Goal: Task Accomplishment & Management: Manage account settings

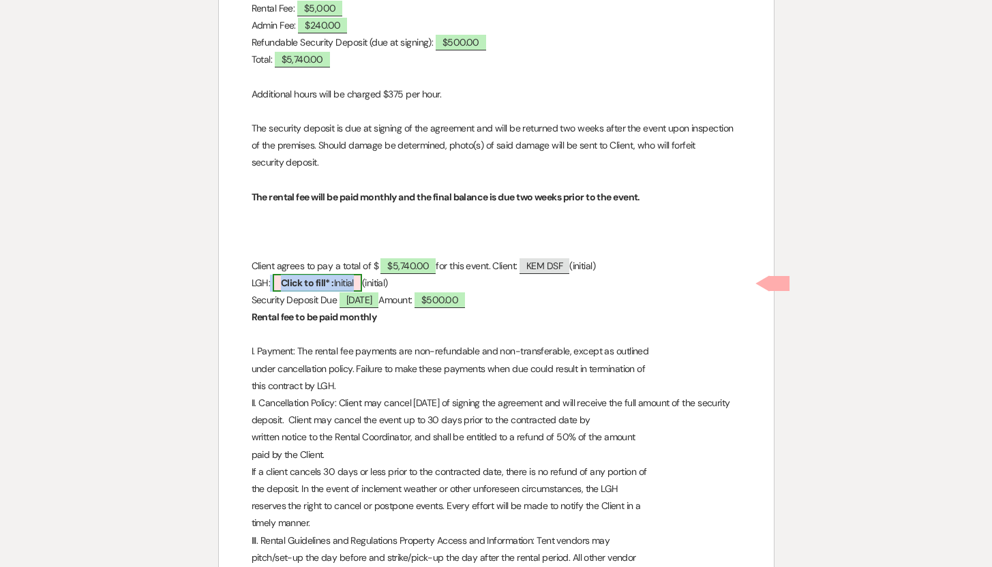
click at [331, 280] on b "Click to fill* :" at bounding box center [307, 283] width 53 height 12
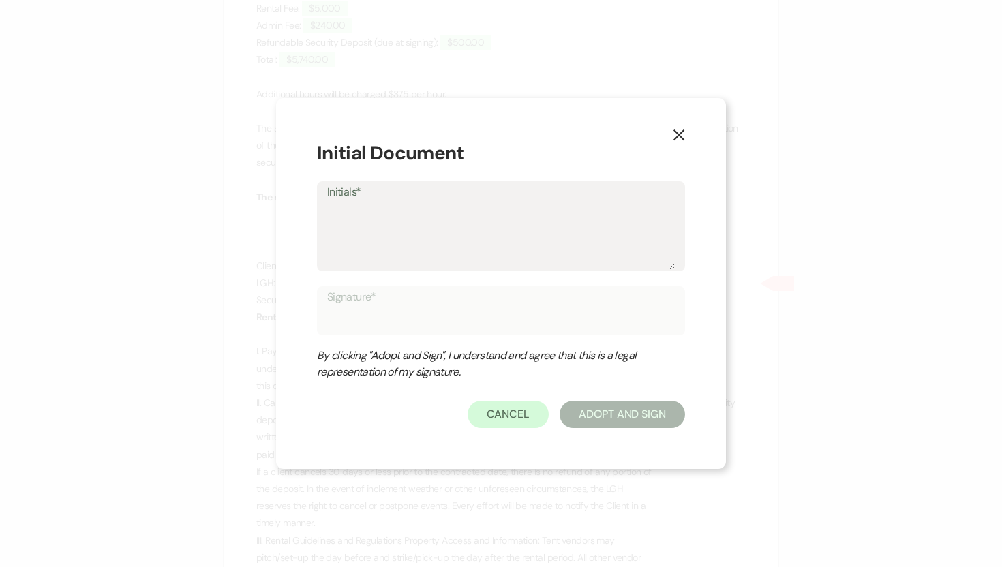
type textarea "L"
type input "L"
type textarea "LG"
type input "LG"
type textarea "LGH"
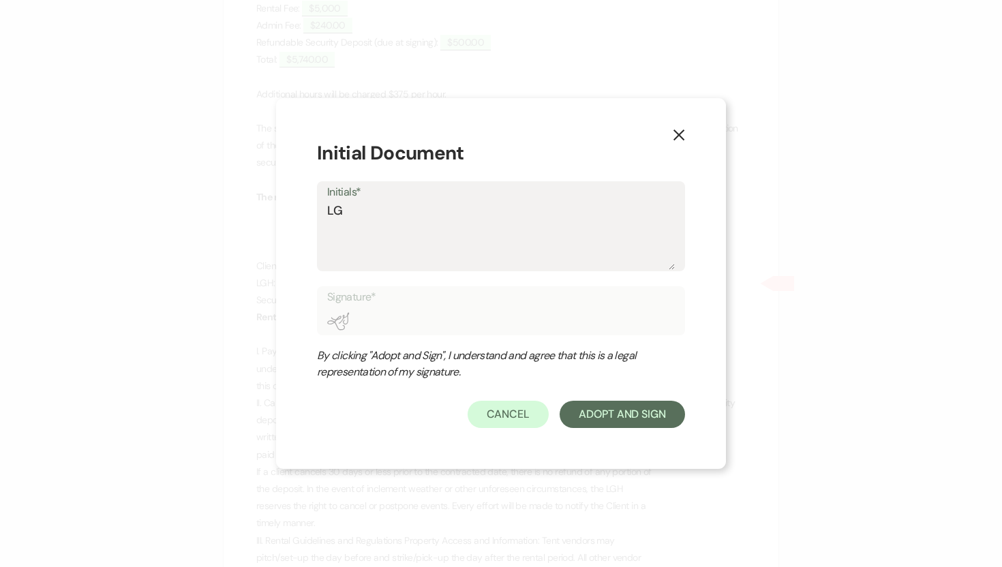
type input "LGH"
type textarea "LGH"
click at [601, 416] on button "Adopt And Sign" at bounding box center [622, 414] width 125 height 27
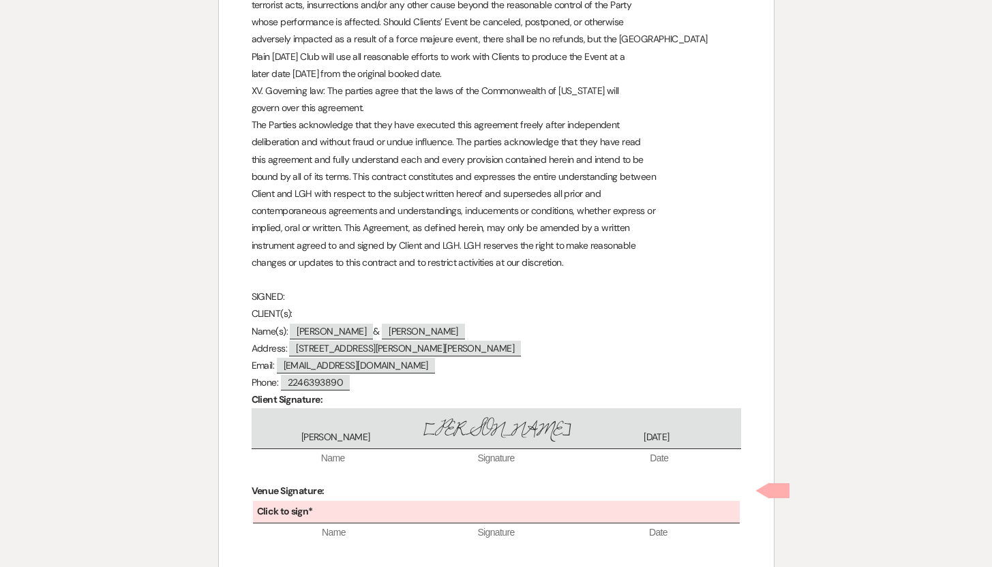
scroll to position [3343, 0]
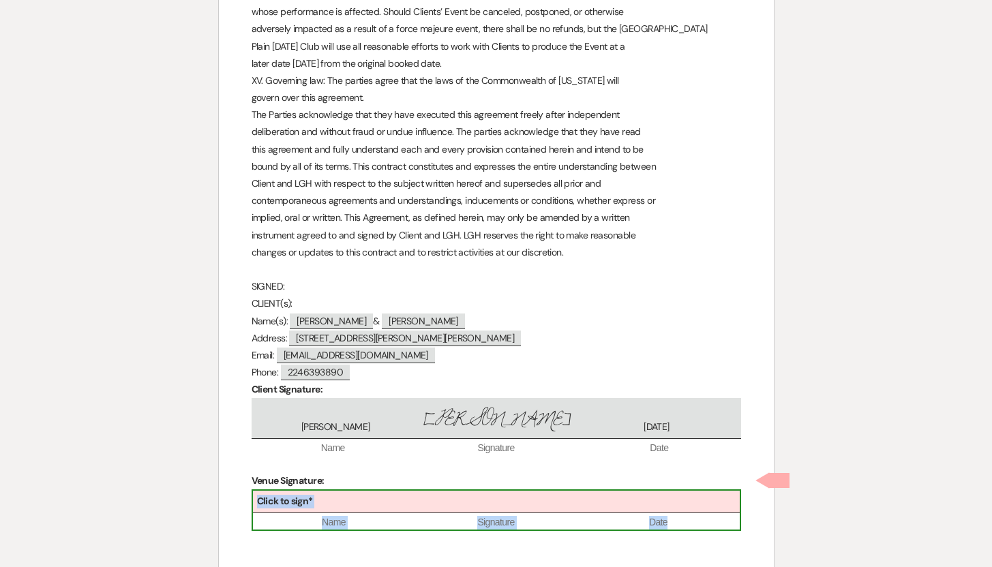
click at [358, 491] on div "Click to sign*" at bounding box center [496, 502] width 487 height 22
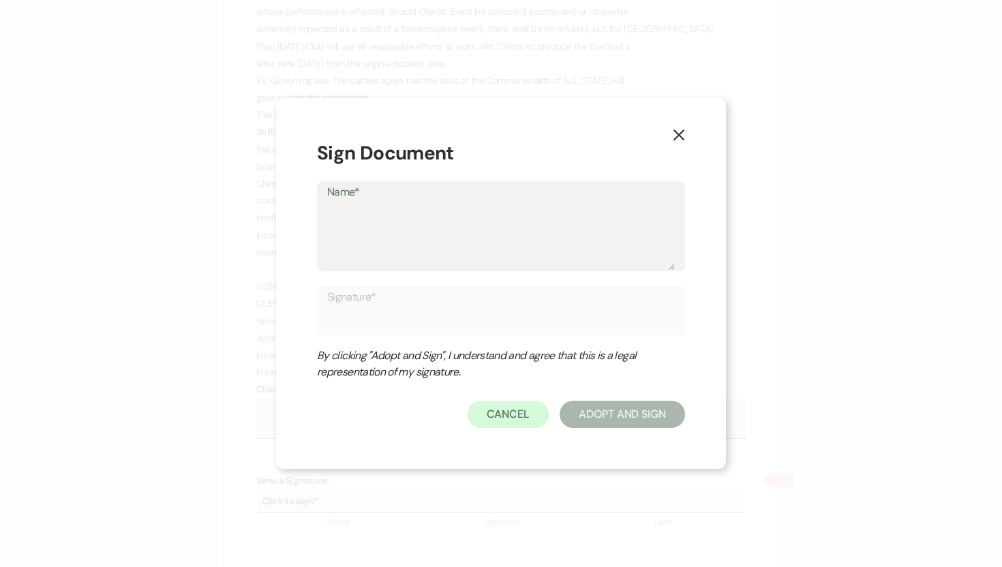
type textarea "D"
type input "D"
type textarea "De"
type input "De"
type textarea "Deb"
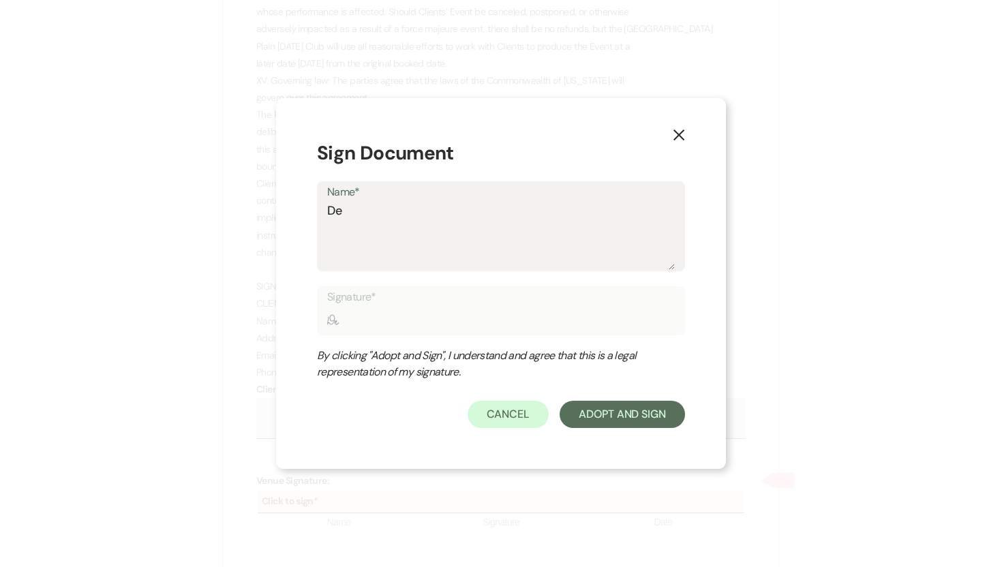
type input "Deb"
type textarea "Deb"
type input "Deb"
type textarea "Deb S"
type input "Deb S"
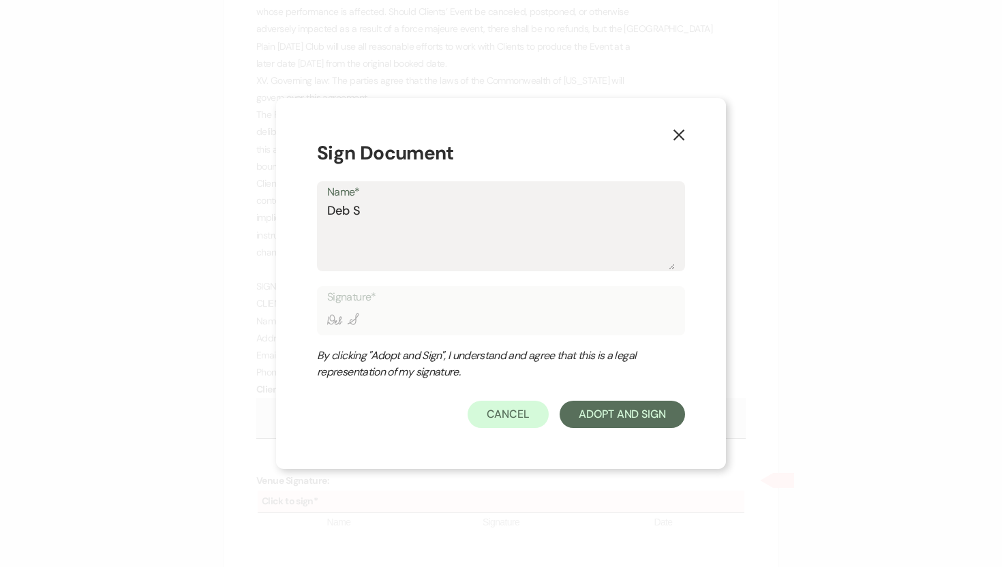
type textarea "Deb Sy"
type input "Deb Sy"
type textarea "Deb Sym"
type input "Deb Sym"
type textarea "Deb Symo"
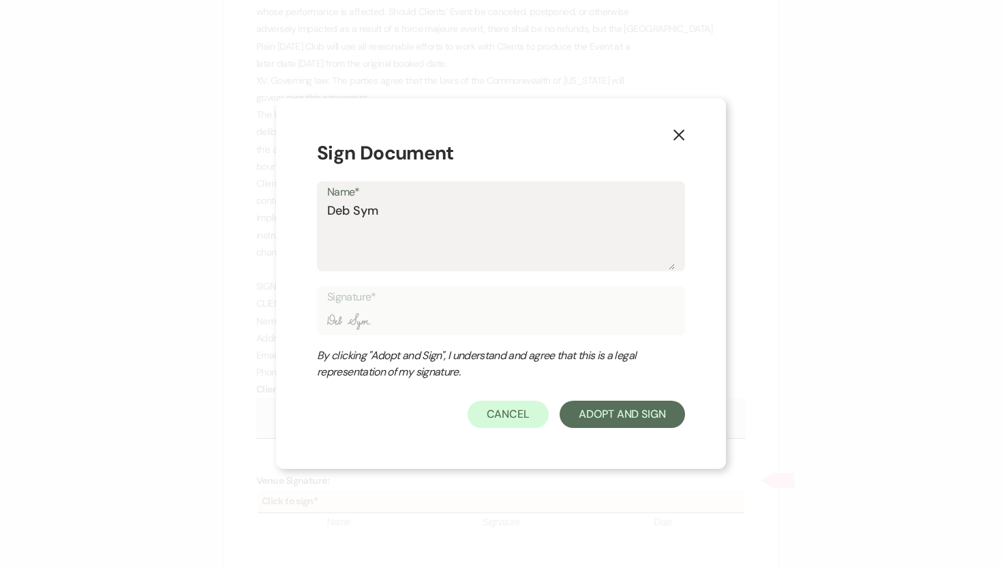
type input "Deb Symo"
type textarea "Deb Symon"
type input "Deb Symon"
type textarea "[PERSON_NAME]"
type input "[PERSON_NAME]"
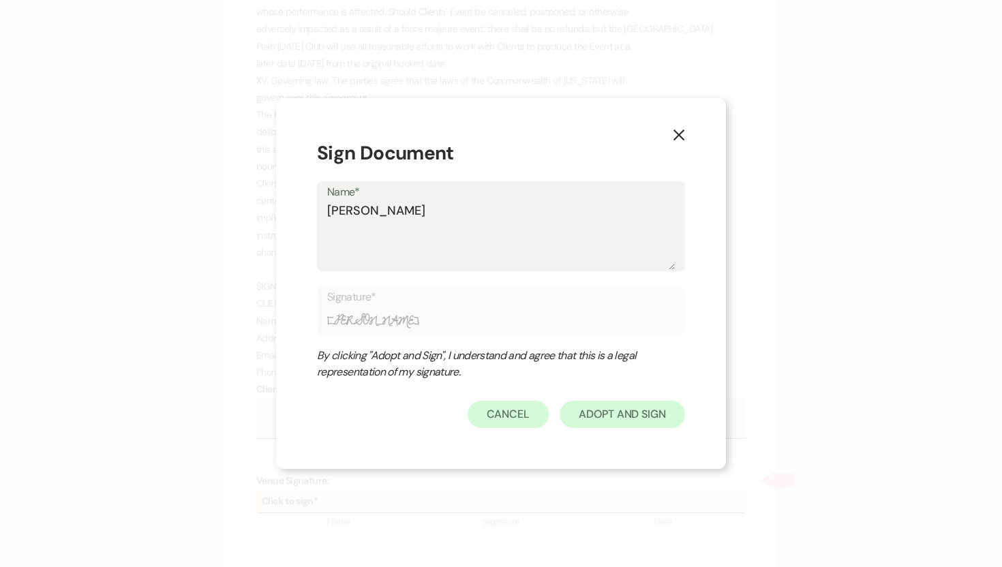
type textarea "[PERSON_NAME]"
click at [605, 415] on button "Adopt And Sign" at bounding box center [622, 414] width 125 height 27
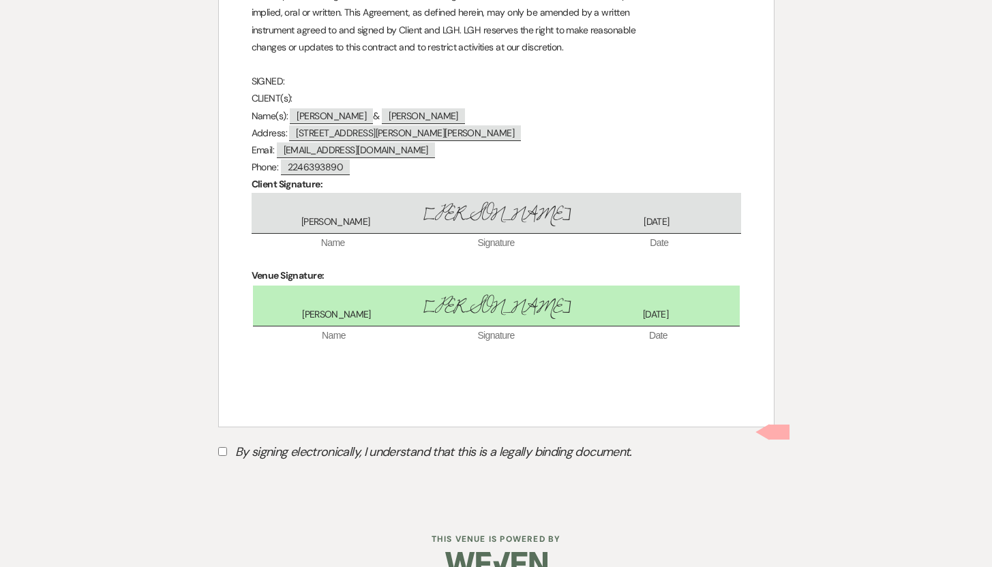
scroll to position [3561, 0]
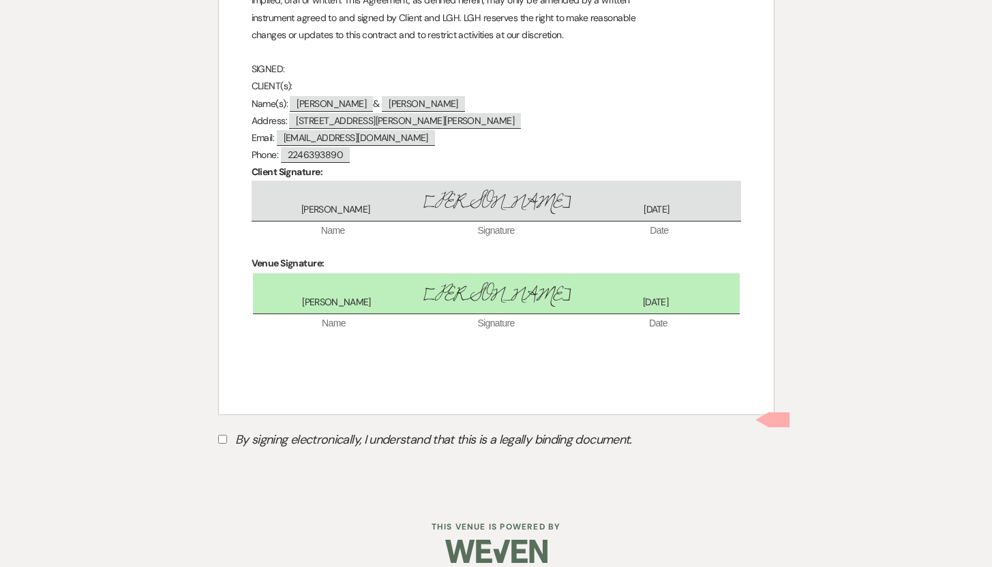
click at [222, 435] on input "By signing electronically, I understand that this is a legally binding document." at bounding box center [222, 439] width 9 height 9
checkbox input "true"
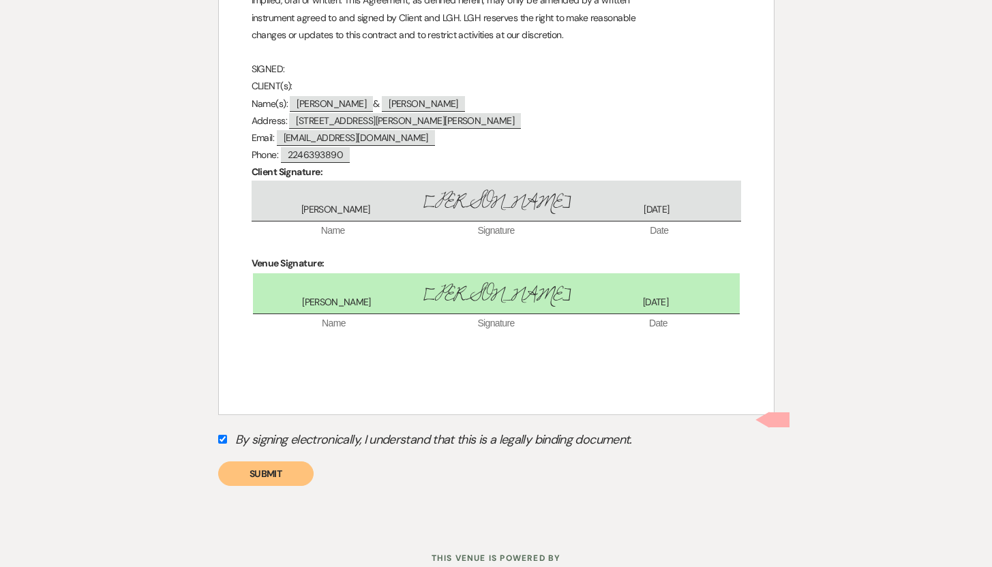
click at [269, 461] on button "Submit" at bounding box center [265, 473] width 95 height 25
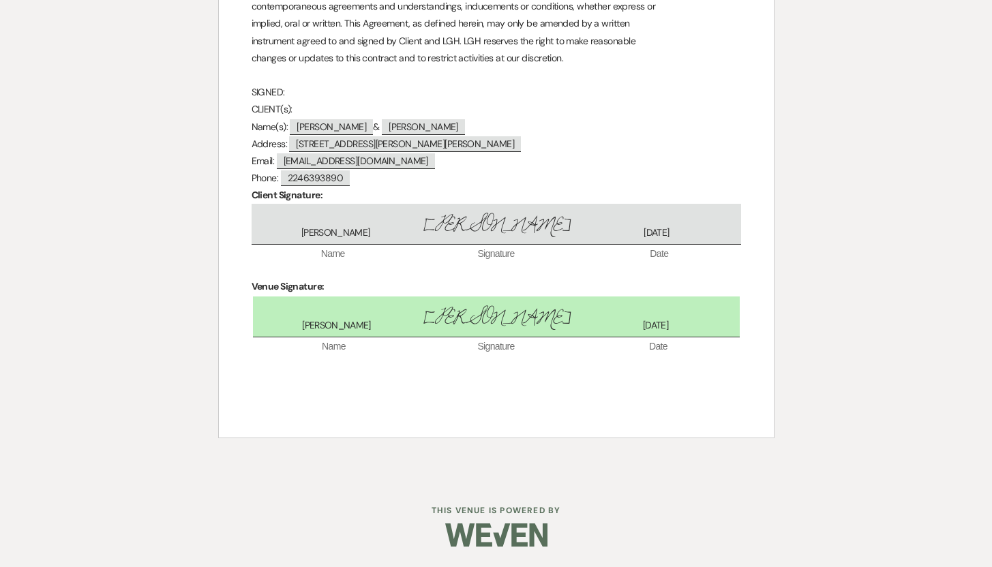
scroll to position [3521, 0]
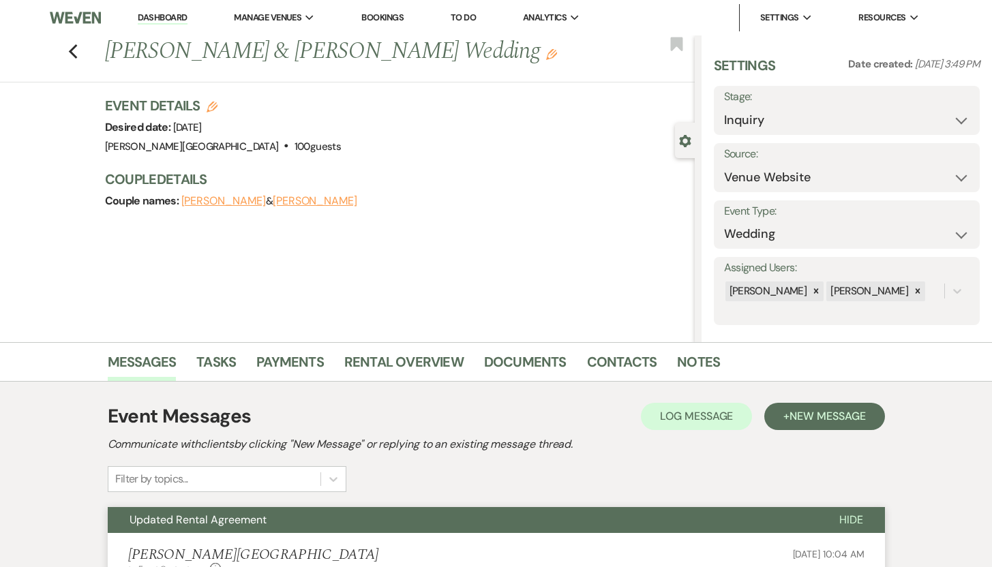
select select "5"
click at [954, 119] on select "Inquiry Follow Up Tour Requested Tour Confirmed Toured Proposal Sent Booked Lost" at bounding box center [847, 120] width 246 height 27
select select "7"
click at [724, 107] on select "Inquiry Follow Up Tour Requested Tour Confirmed Toured Proposal Sent Booked Lost" at bounding box center [847, 120] width 246 height 27
click at [934, 109] on button "Save" at bounding box center [952, 110] width 55 height 27
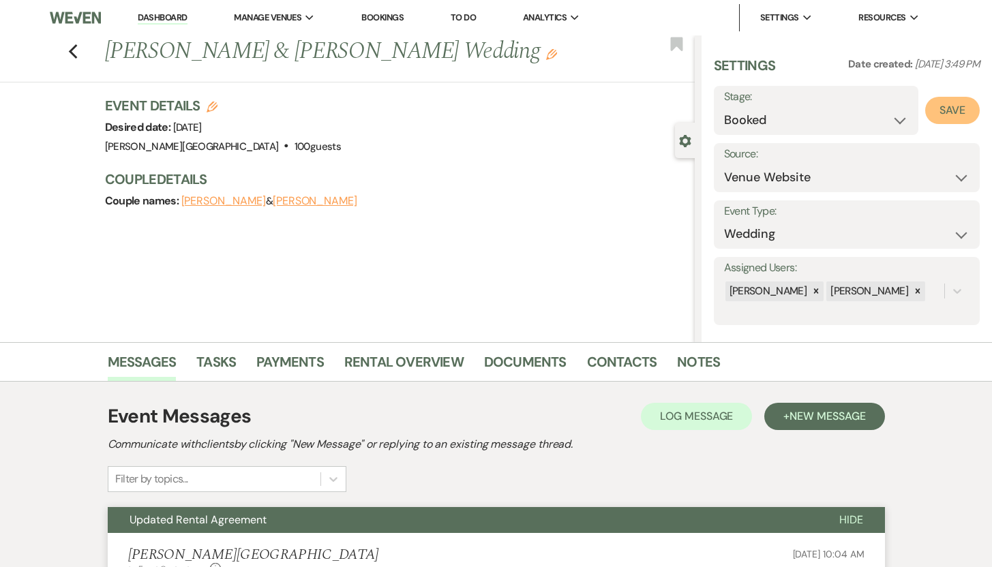
select select "1"
select select "476"
select select "false"
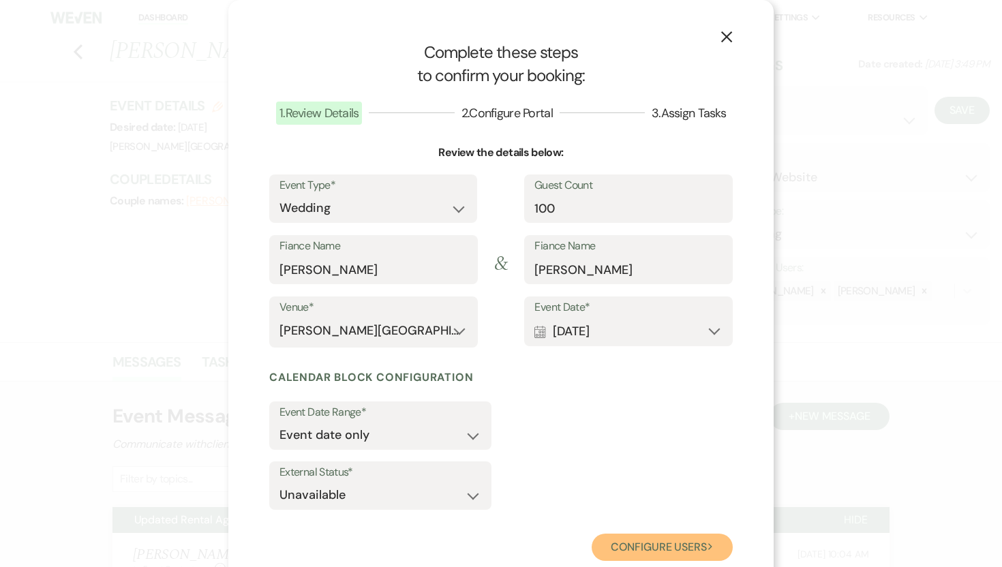
click at [633, 546] on button "Configure users Next" at bounding box center [662, 547] width 141 height 27
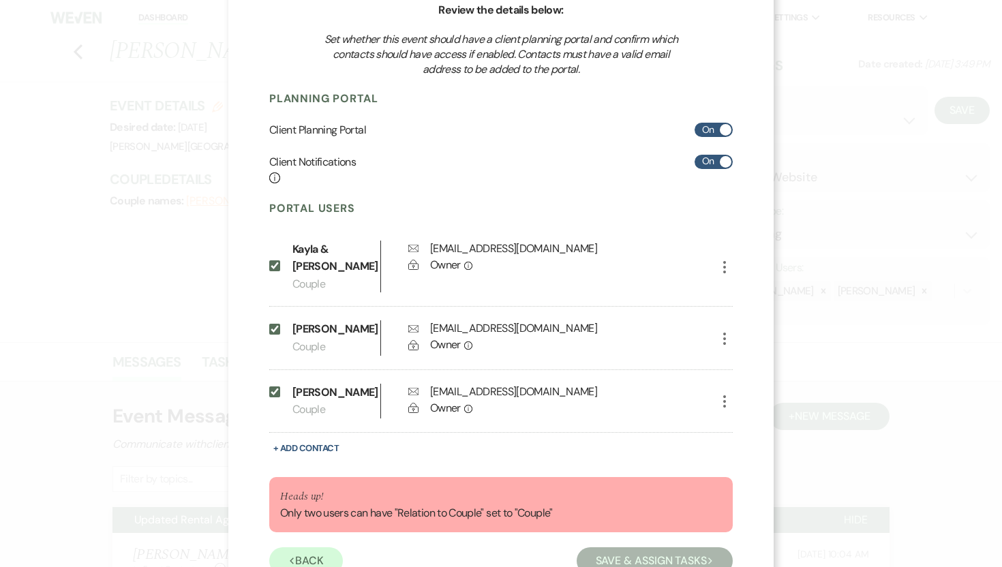
scroll to position [174, 0]
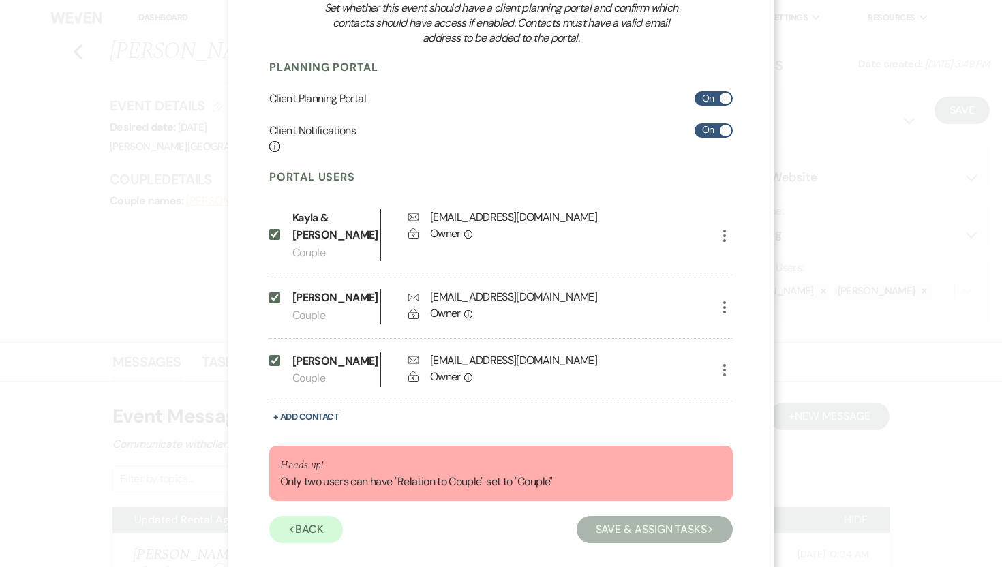
click at [722, 362] on icon "More" at bounding box center [724, 370] width 16 height 16
click at [747, 386] on button "Pencil Edit" at bounding box center [747, 397] width 63 height 23
select select "1"
select select "6"
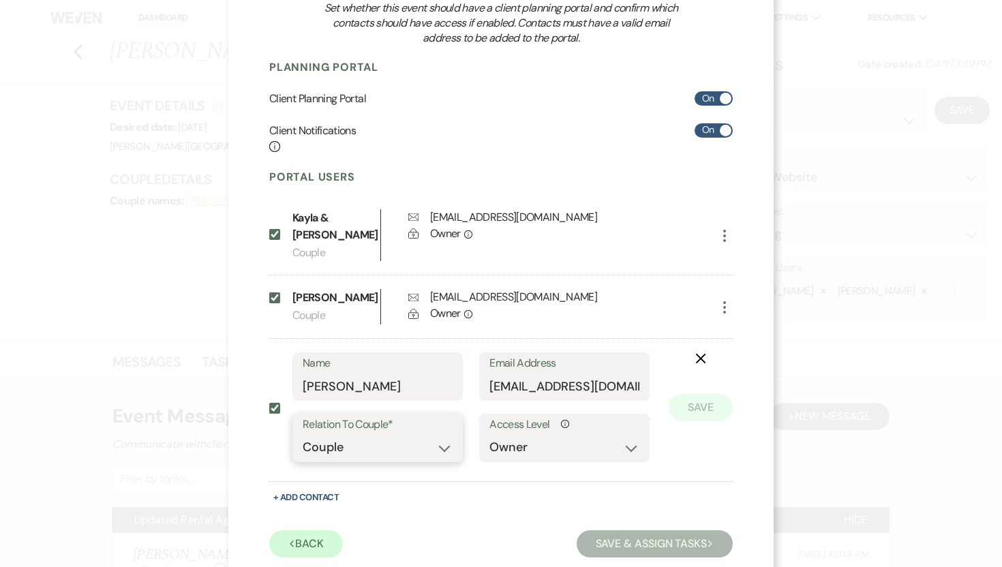
click at [440, 434] on select "Couple Planner Parent of Couple Family Member Friend Other" at bounding box center [378, 447] width 150 height 27
select select "6"
click at [303, 434] on select "Couple Planner Parent of Couple Family Member Friend Other" at bounding box center [378, 447] width 150 height 27
click at [692, 394] on button "Save" at bounding box center [701, 407] width 64 height 27
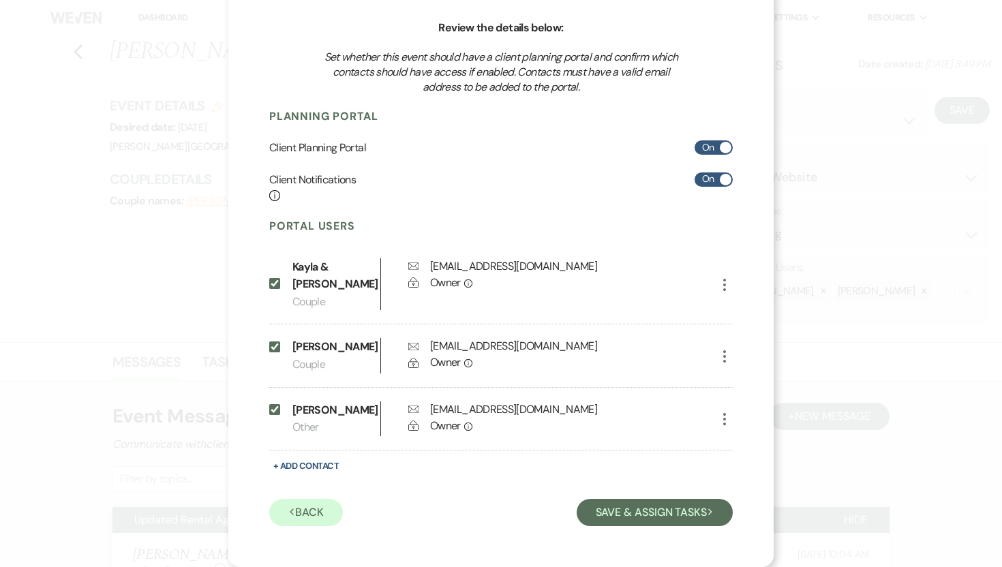
scroll to position [108, 0]
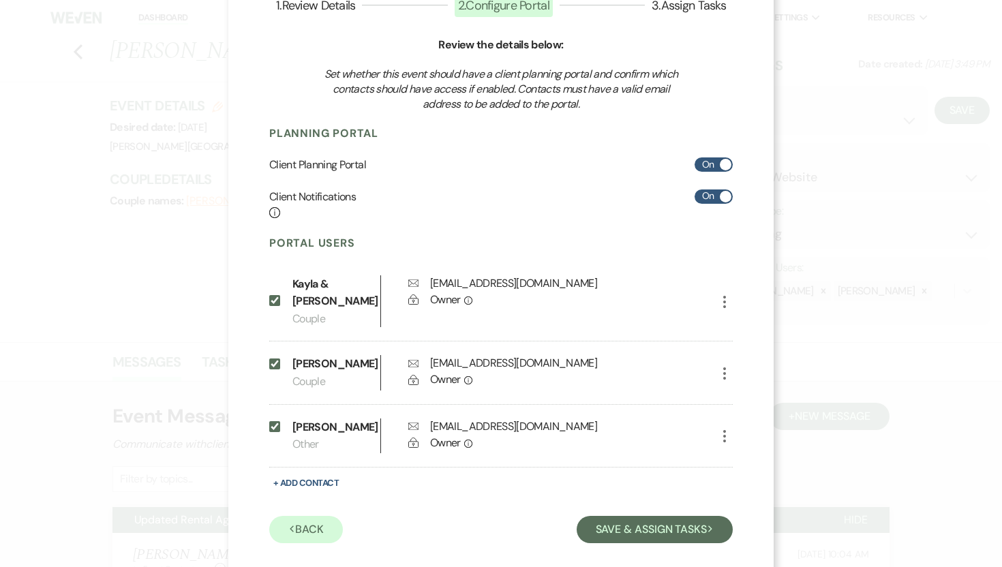
click at [269, 421] on input "Include on Planning Portal" at bounding box center [274, 426] width 11 height 11
checkbox input "false"
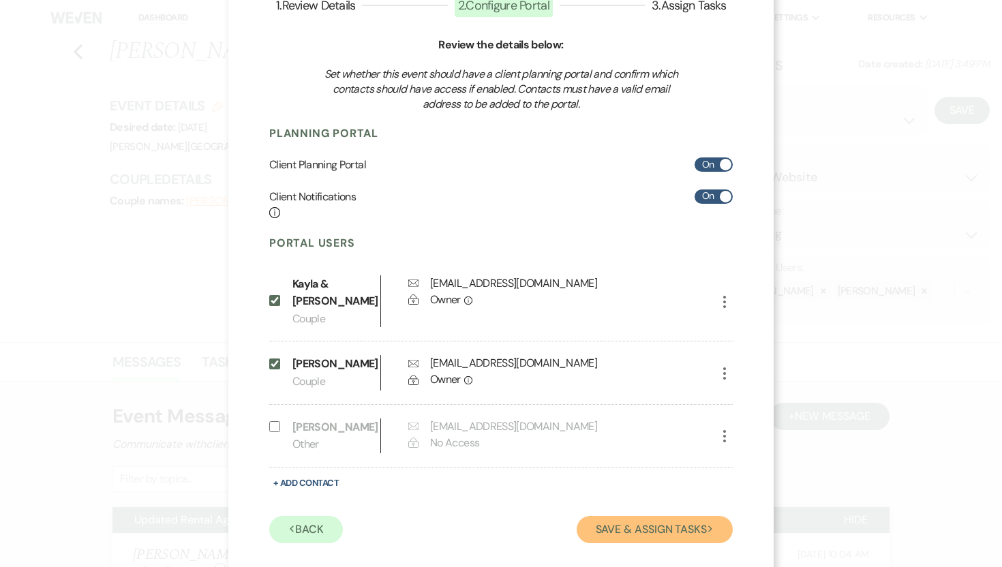
click at [633, 516] on button "Save & Assign Tasks Next" at bounding box center [655, 529] width 156 height 27
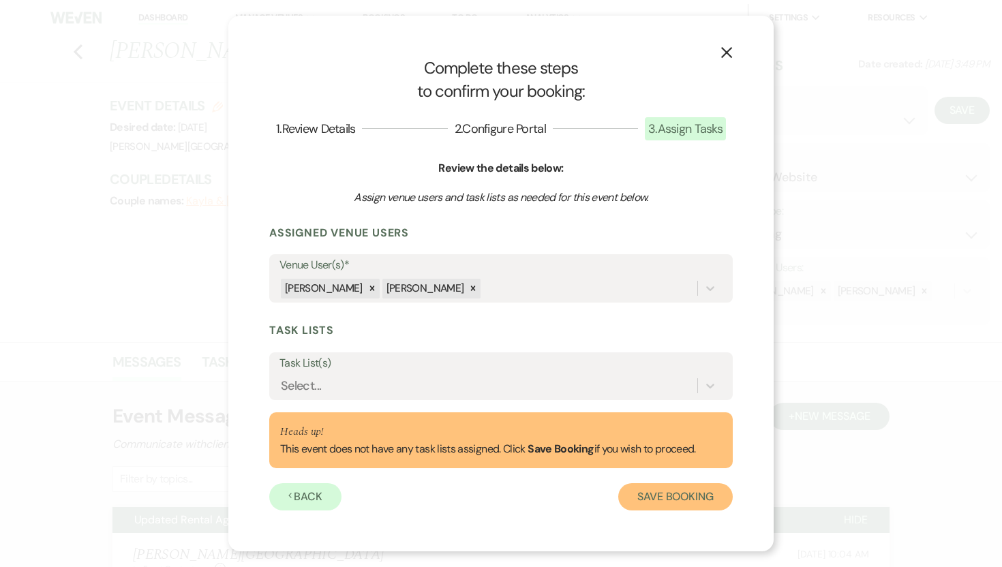
click at [671, 500] on button "Save Booking" at bounding box center [675, 496] width 115 height 27
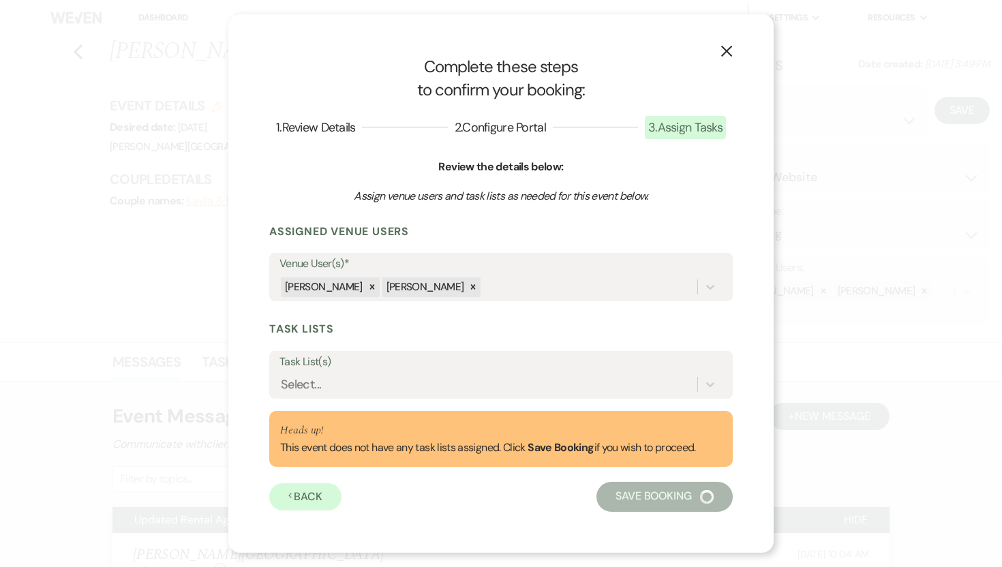
select select "14"
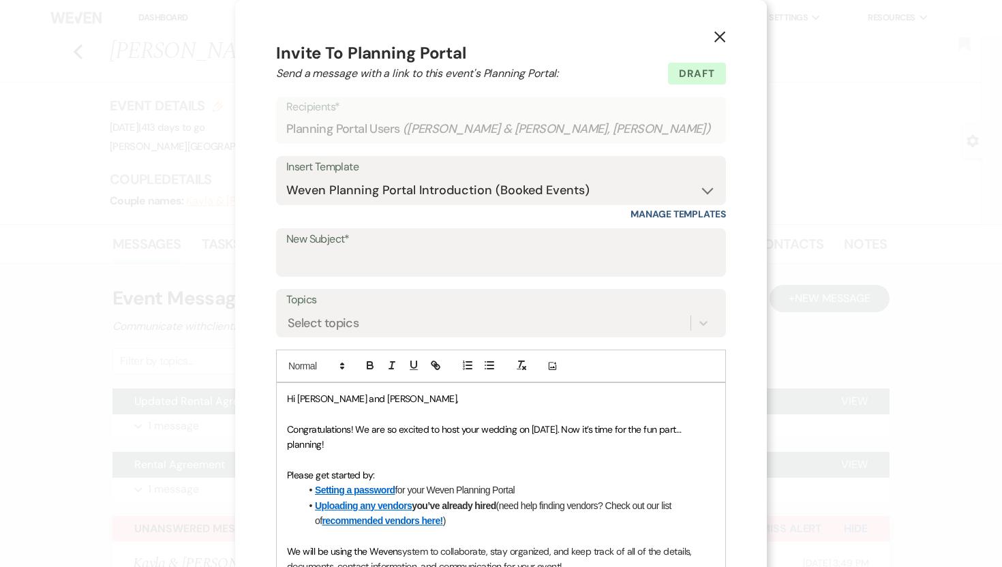
click at [716, 33] on icon "X" at bounding box center [720, 37] width 12 height 12
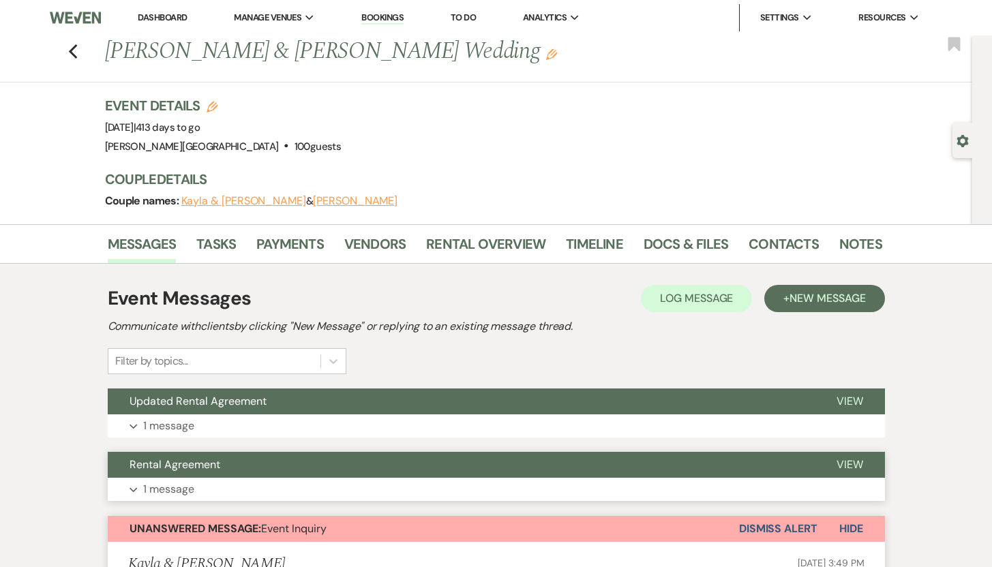
click at [179, 490] on p "1 message" at bounding box center [168, 490] width 51 height 18
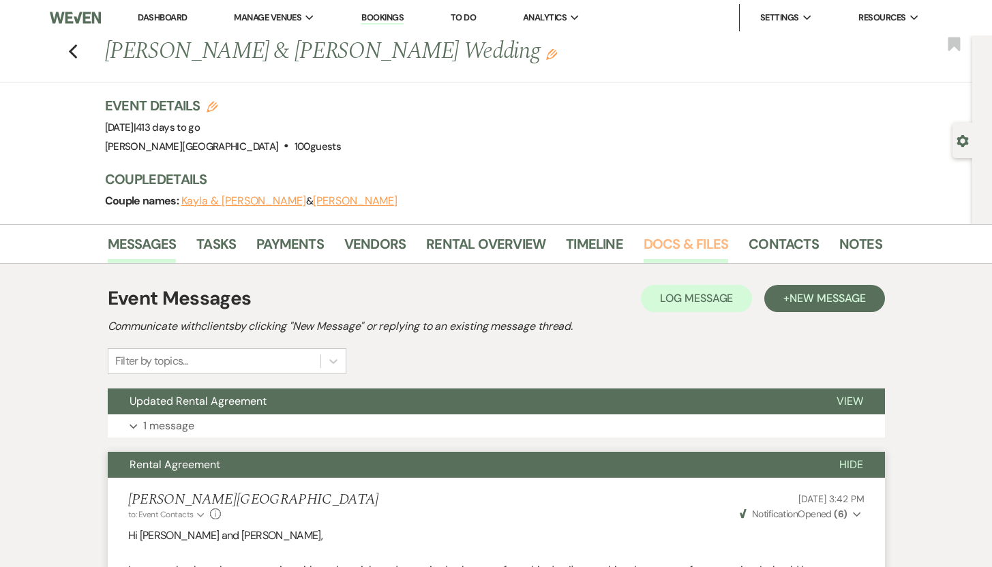
click at [659, 241] on link "Docs & Files" at bounding box center [685, 248] width 85 height 30
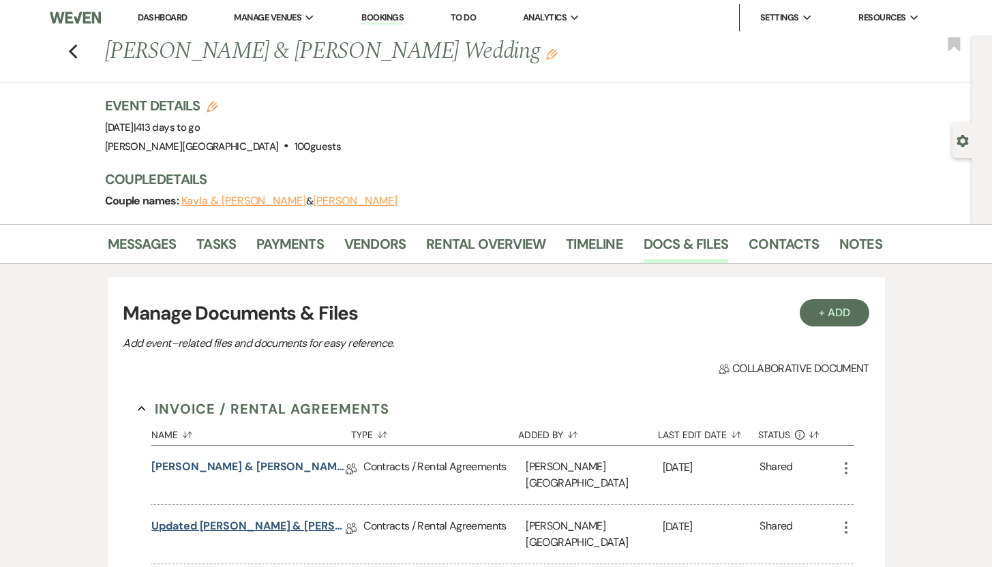
click at [243, 518] on link "Updated [PERSON_NAME] & [PERSON_NAME] Rental Agreement" at bounding box center [248, 528] width 194 height 21
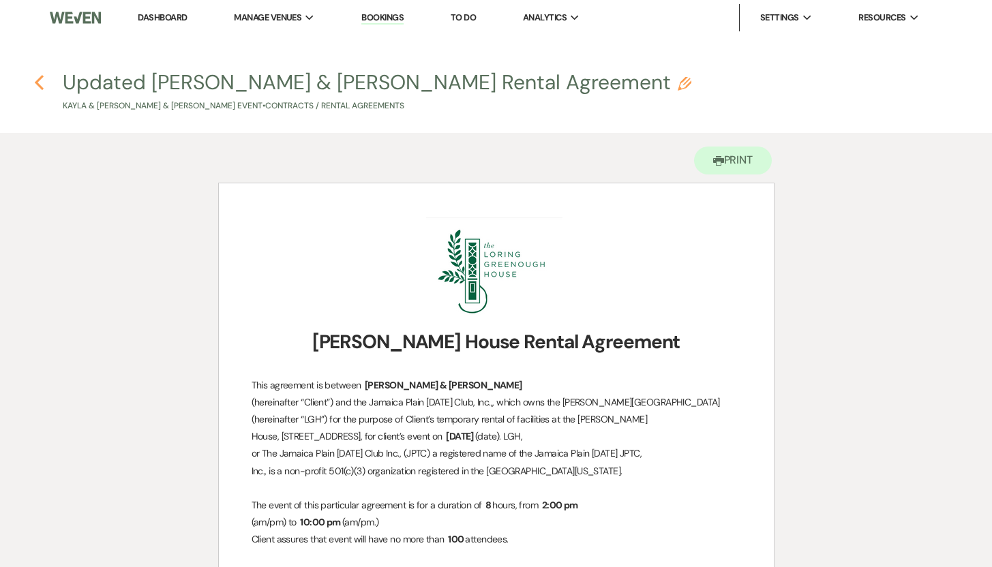
click at [40, 82] on icon "Previous" at bounding box center [39, 82] width 10 height 16
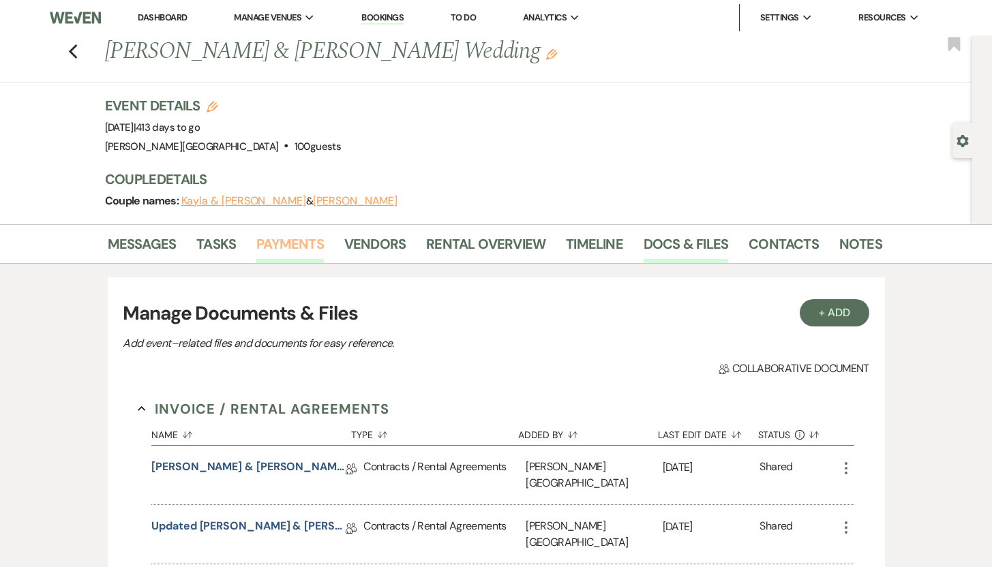
click at [300, 241] on link "Payments" at bounding box center [289, 248] width 67 height 30
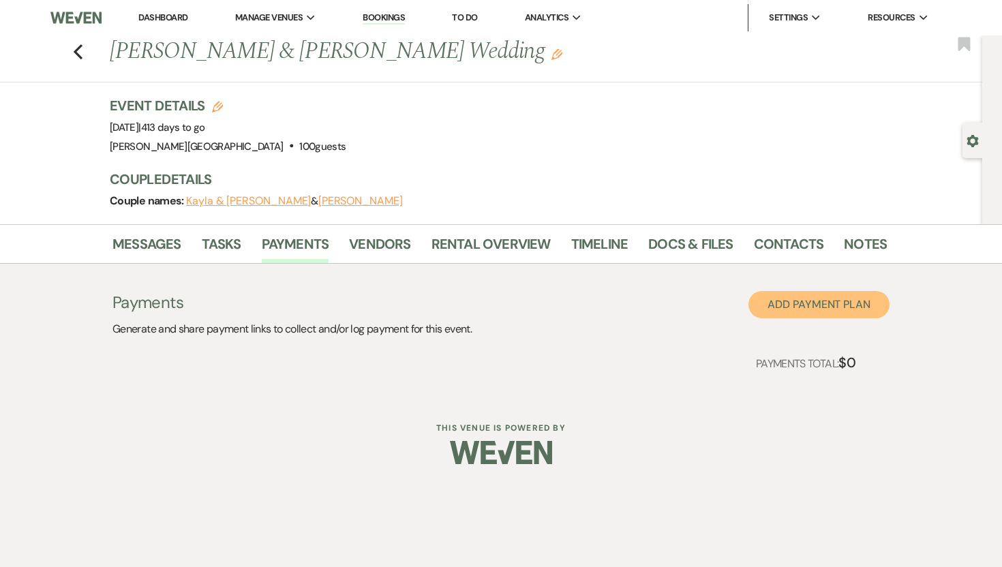
click at [832, 303] on button "Add Payment Plan" at bounding box center [818, 304] width 141 height 27
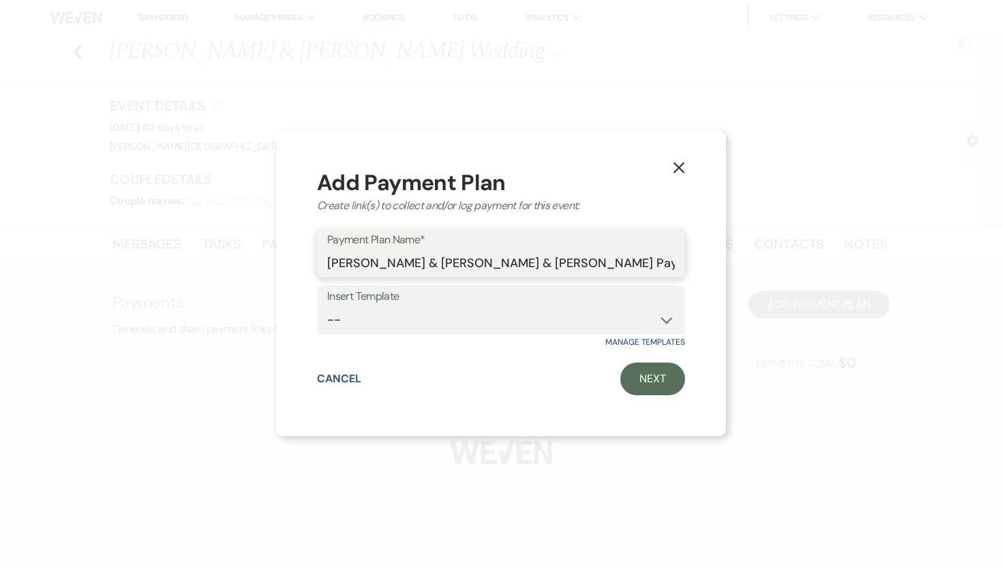
drag, startPoint x: 640, startPoint y: 264, endPoint x: 530, endPoint y: 262, distance: 110.4
click at [530, 262] on input "[PERSON_NAME] & [PERSON_NAME] & [PERSON_NAME] Payment Plan #1" at bounding box center [501, 262] width 348 height 27
type input "[PERSON_NAME] & [PERSON_NAME] & [PERSON_NAME] Payment Plan"
click at [660, 376] on link "Next" at bounding box center [652, 379] width 65 height 33
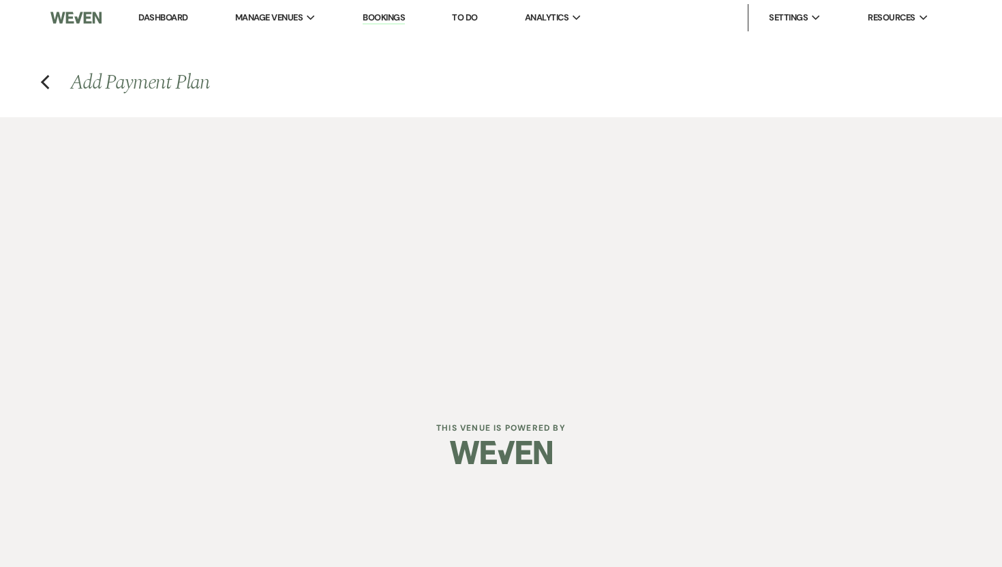
select select "2"
select select "percentage"
select select "true"
select select "client"
select select "weeks"
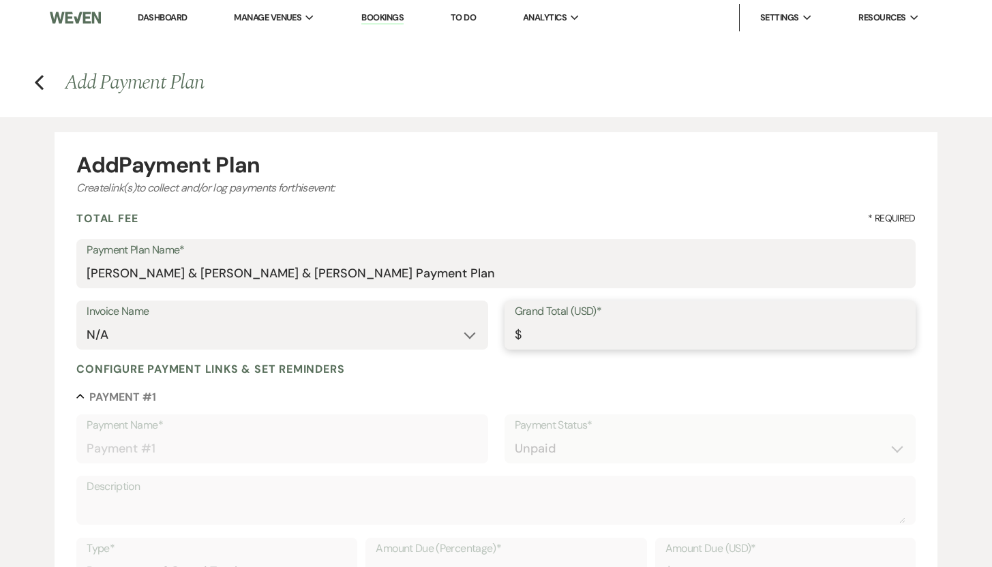
click at [529, 336] on input "Grand Total (USD)*" at bounding box center [710, 335] width 391 height 27
type input "5"
type input "5.00"
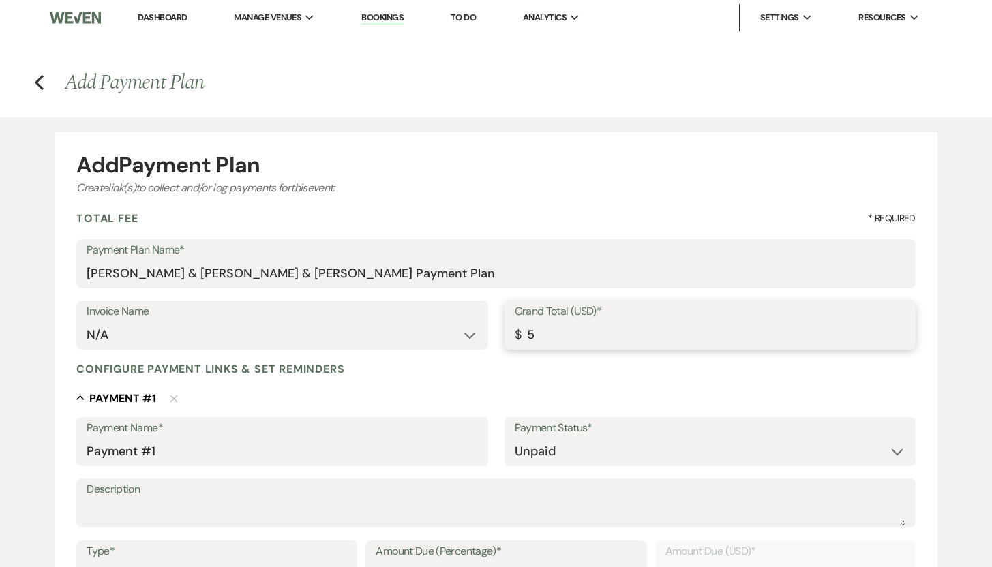
type input "50"
type input "50.00"
type input "500"
type input "500.00"
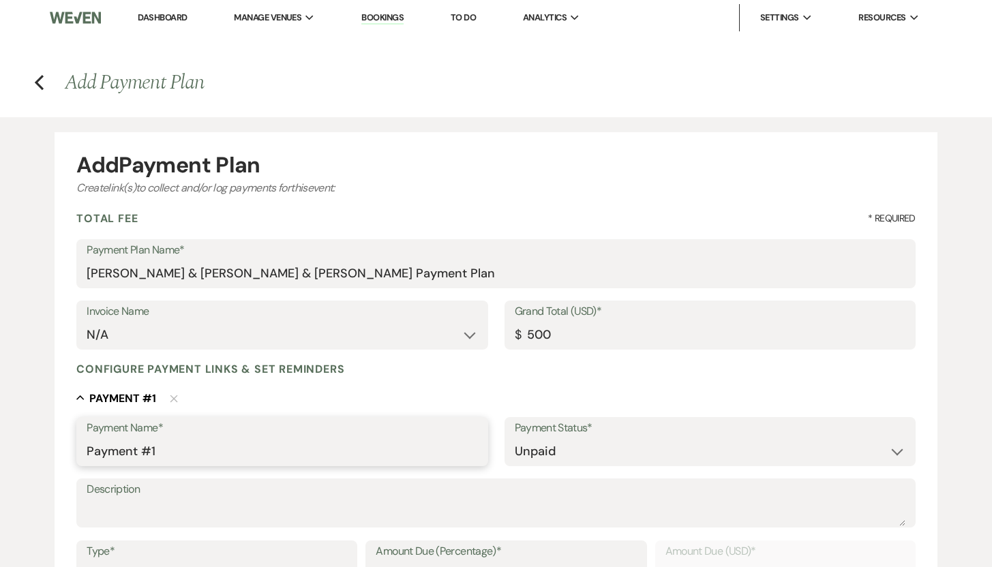
type input "500.00"
click at [211, 457] on input "Payment #1" at bounding box center [282, 451] width 391 height 27
type input "Payment #1 - Refundable Security Deposit"
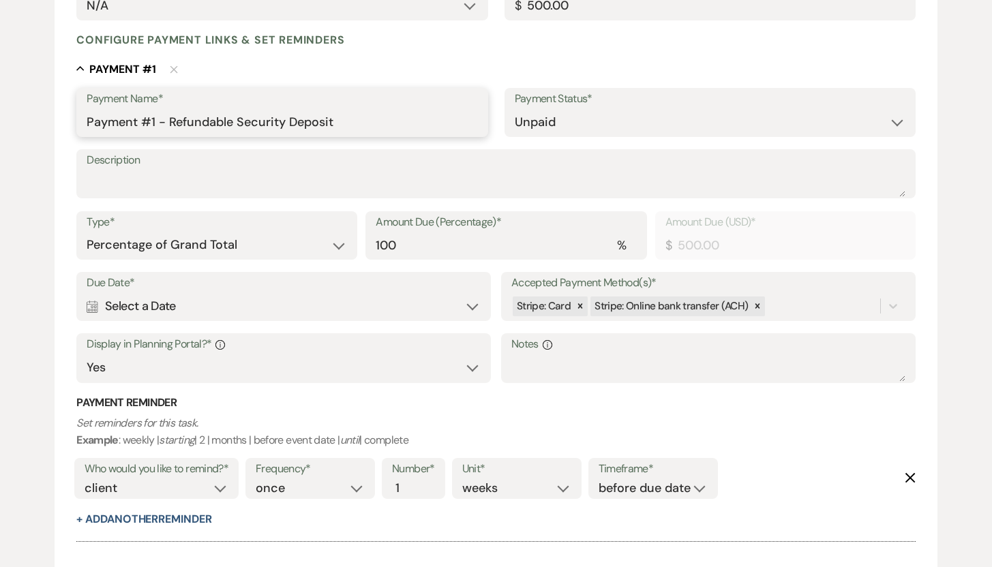
scroll to position [336, 0]
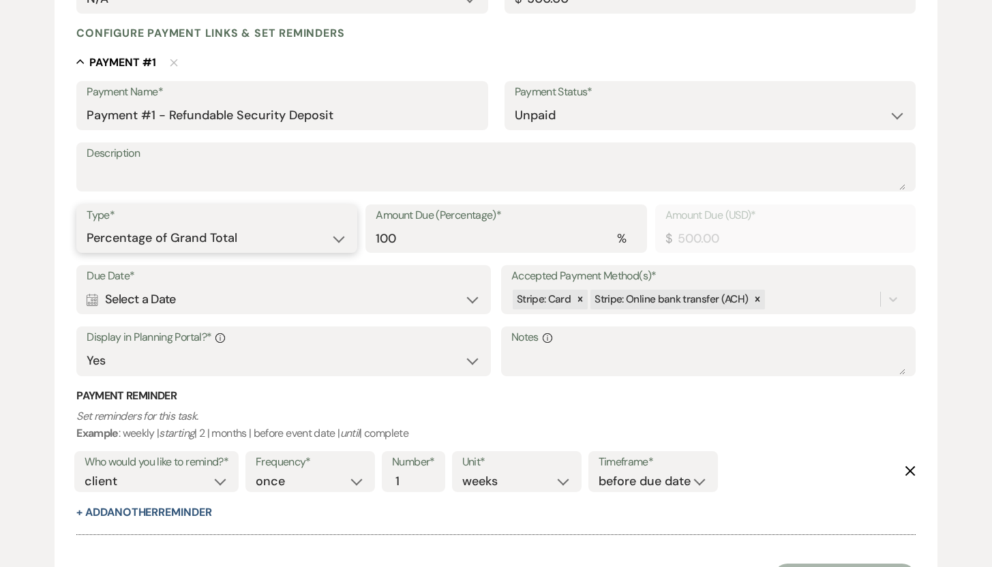
click at [335, 234] on select "Dollar Amount Percentage of Grand Total" at bounding box center [217, 238] width 260 height 27
select select "flat"
click at [87, 225] on select "Dollar Amount Percentage of Grand Total" at bounding box center [217, 238] width 260 height 27
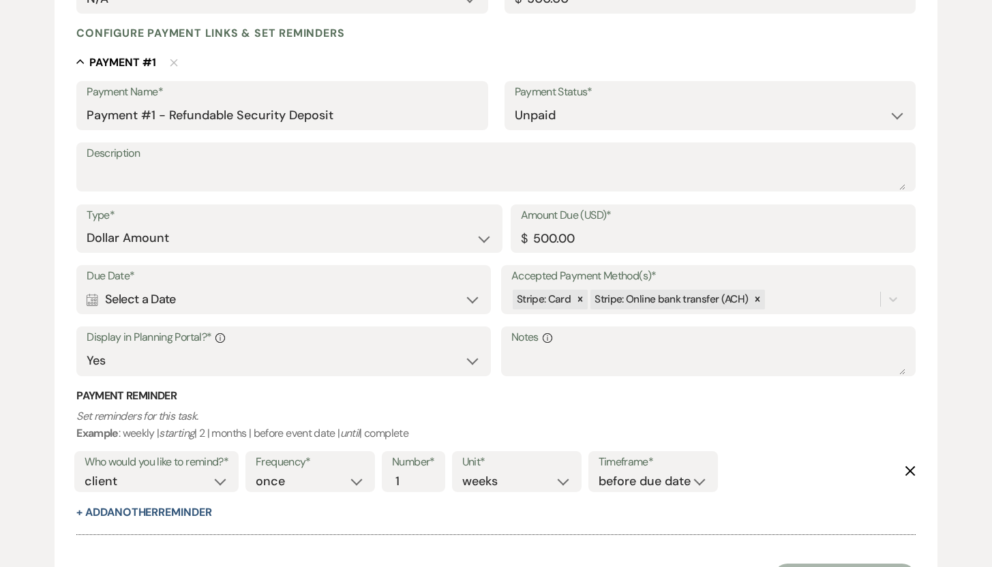
click at [472, 299] on div "Calendar Select a Date Expand" at bounding box center [284, 299] width 394 height 27
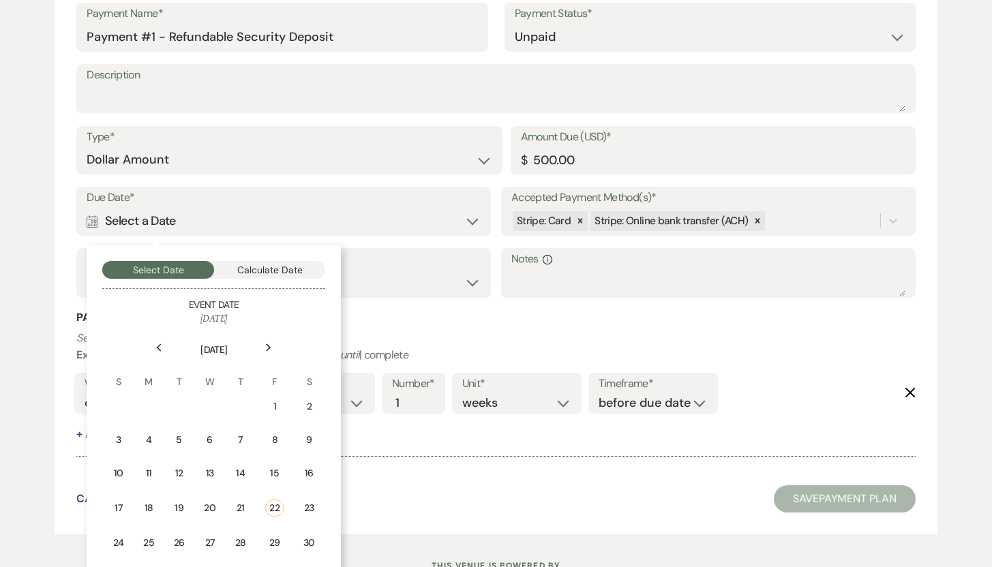
scroll to position [473, 0]
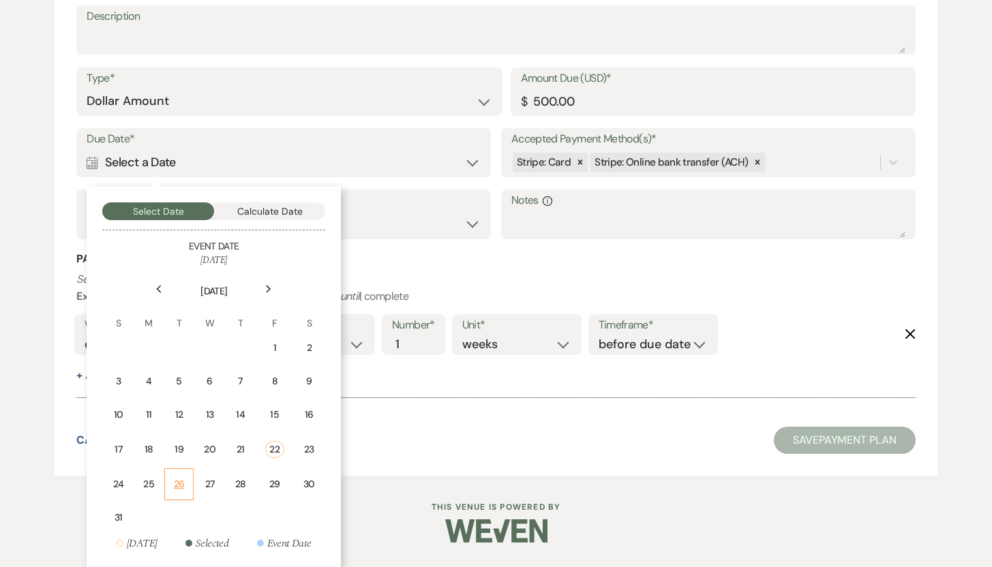
click at [182, 485] on div "26" at bounding box center [179, 484] width 12 height 14
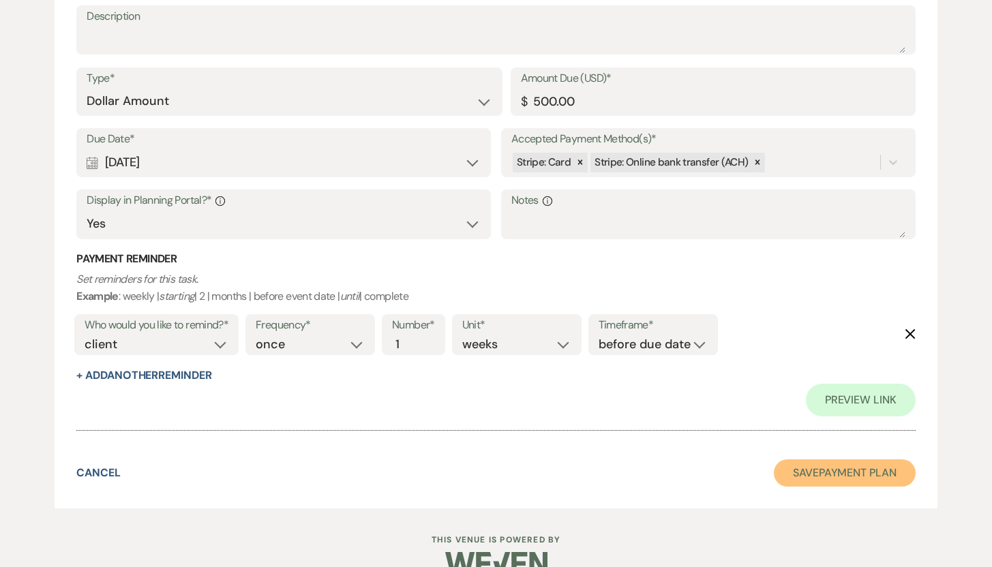
click at [836, 471] on button "Save Payment Plan" at bounding box center [845, 472] width 142 height 27
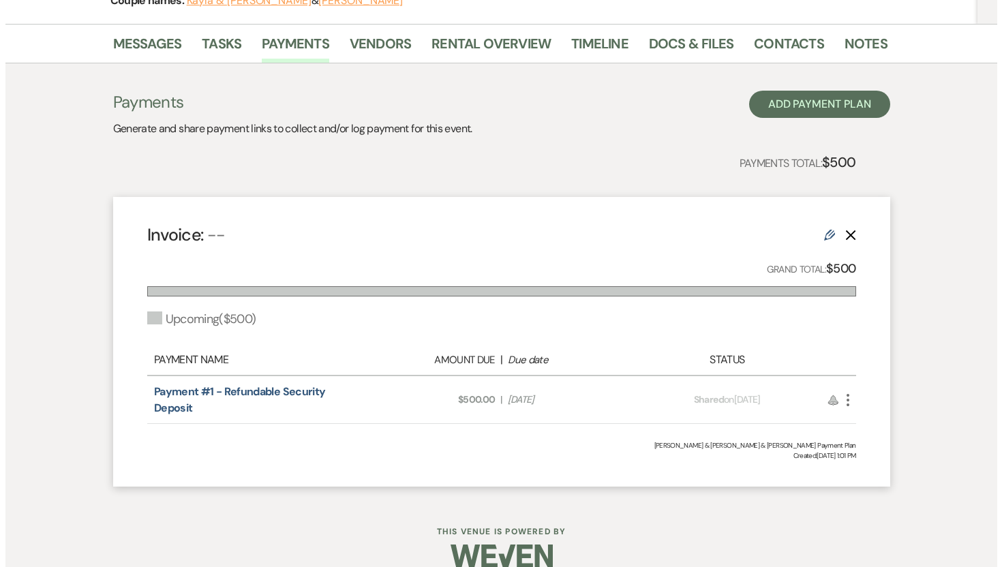
scroll to position [206, 0]
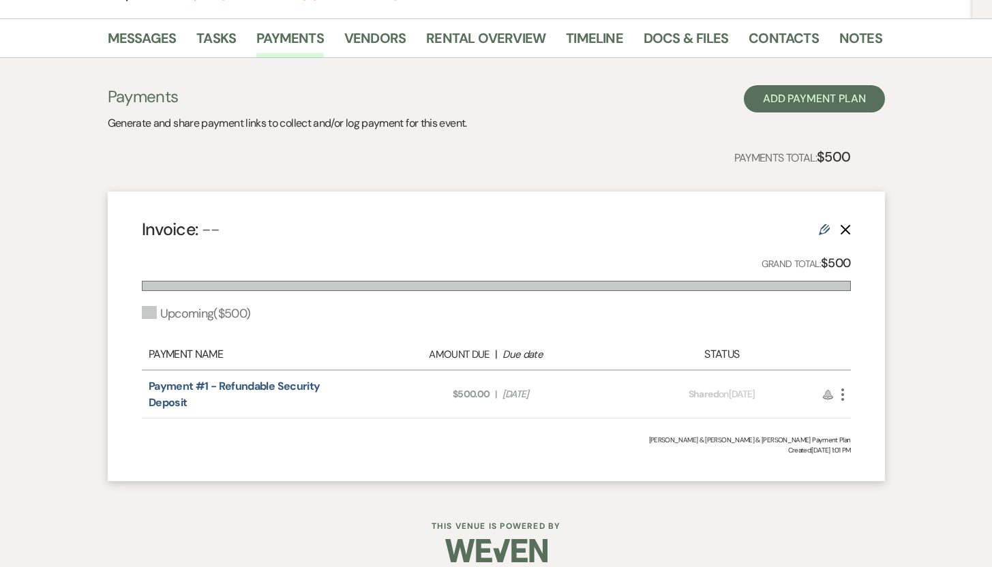
click at [840, 394] on icon "More" at bounding box center [842, 394] width 16 height 16
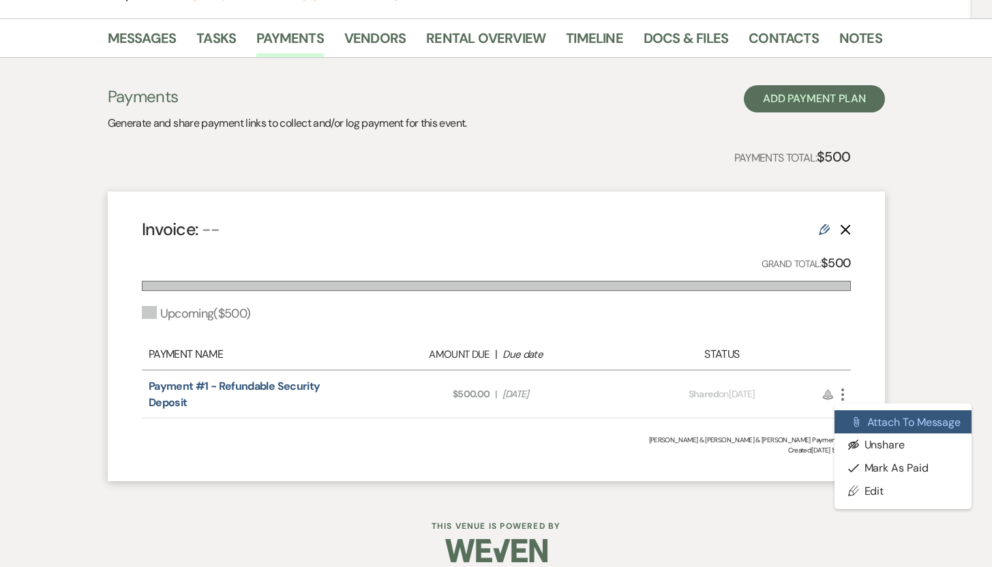
click at [880, 418] on button "Attach File Attach to Message" at bounding box center [903, 421] width 138 height 23
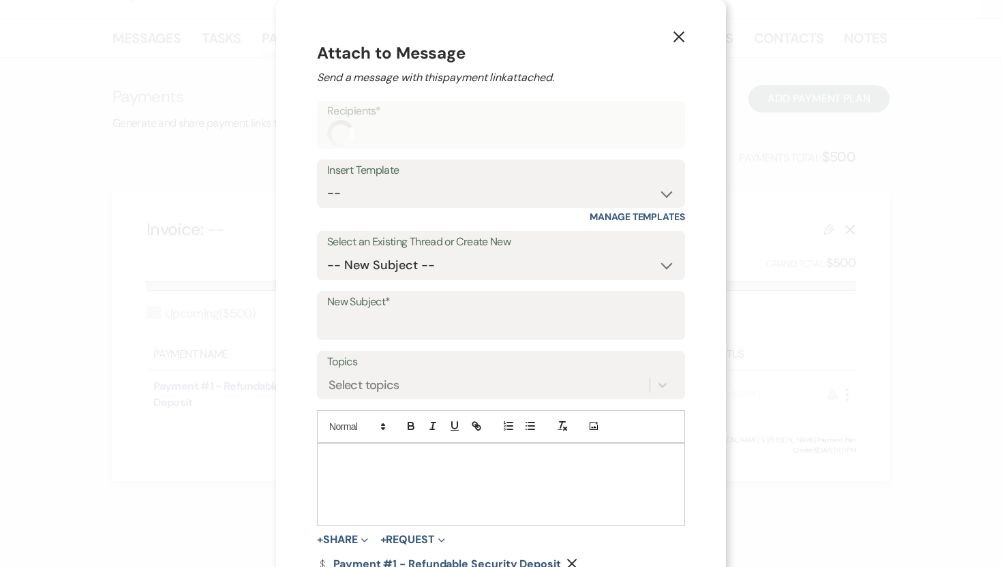
scroll to position [33, 0]
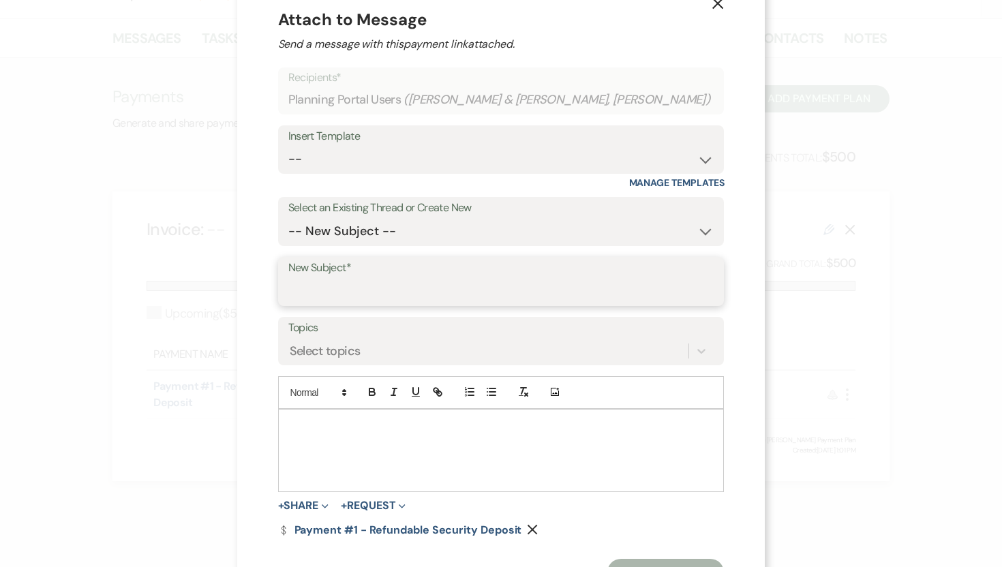
click at [416, 291] on input "New Subject*" at bounding box center [501, 291] width 426 height 27
type input "Refundable Security Deposit"
click at [367, 430] on p at bounding box center [501, 425] width 425 height 15
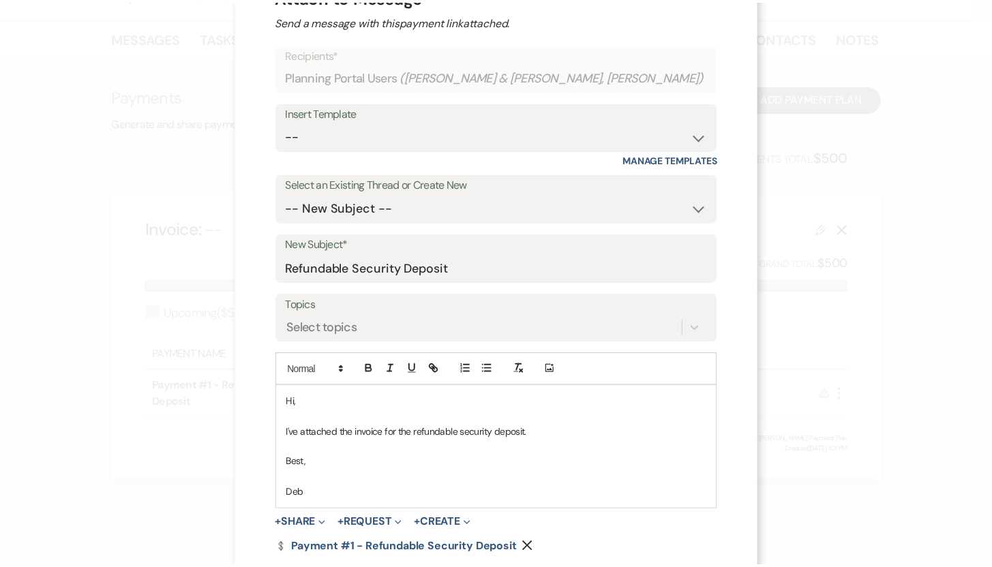
scroll to position [134, 0]
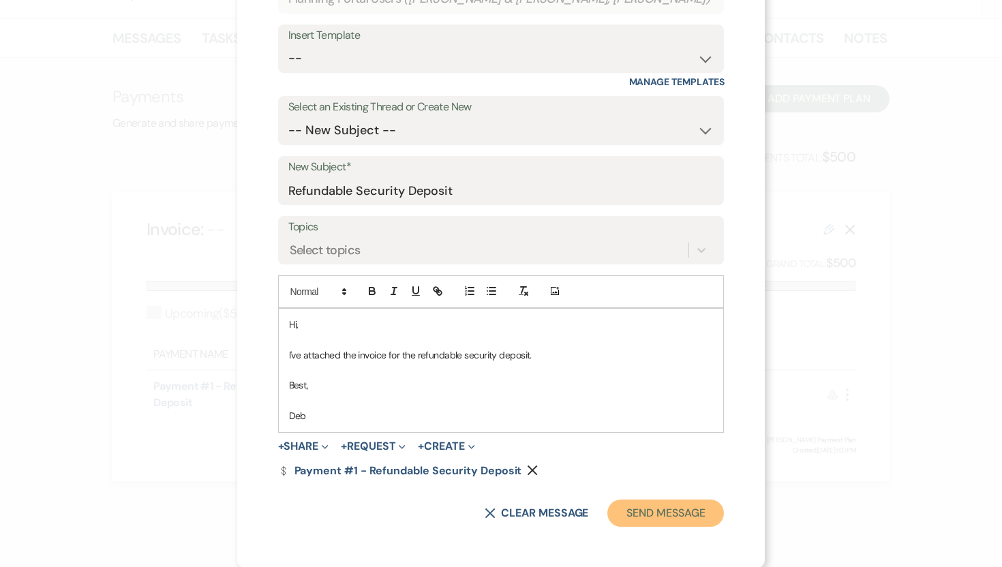
click at [607, 515] on button "Send Message" at bounding box center [665, 513] width 117 height 27
